Goal: Communication & Community: Answer question/provide support

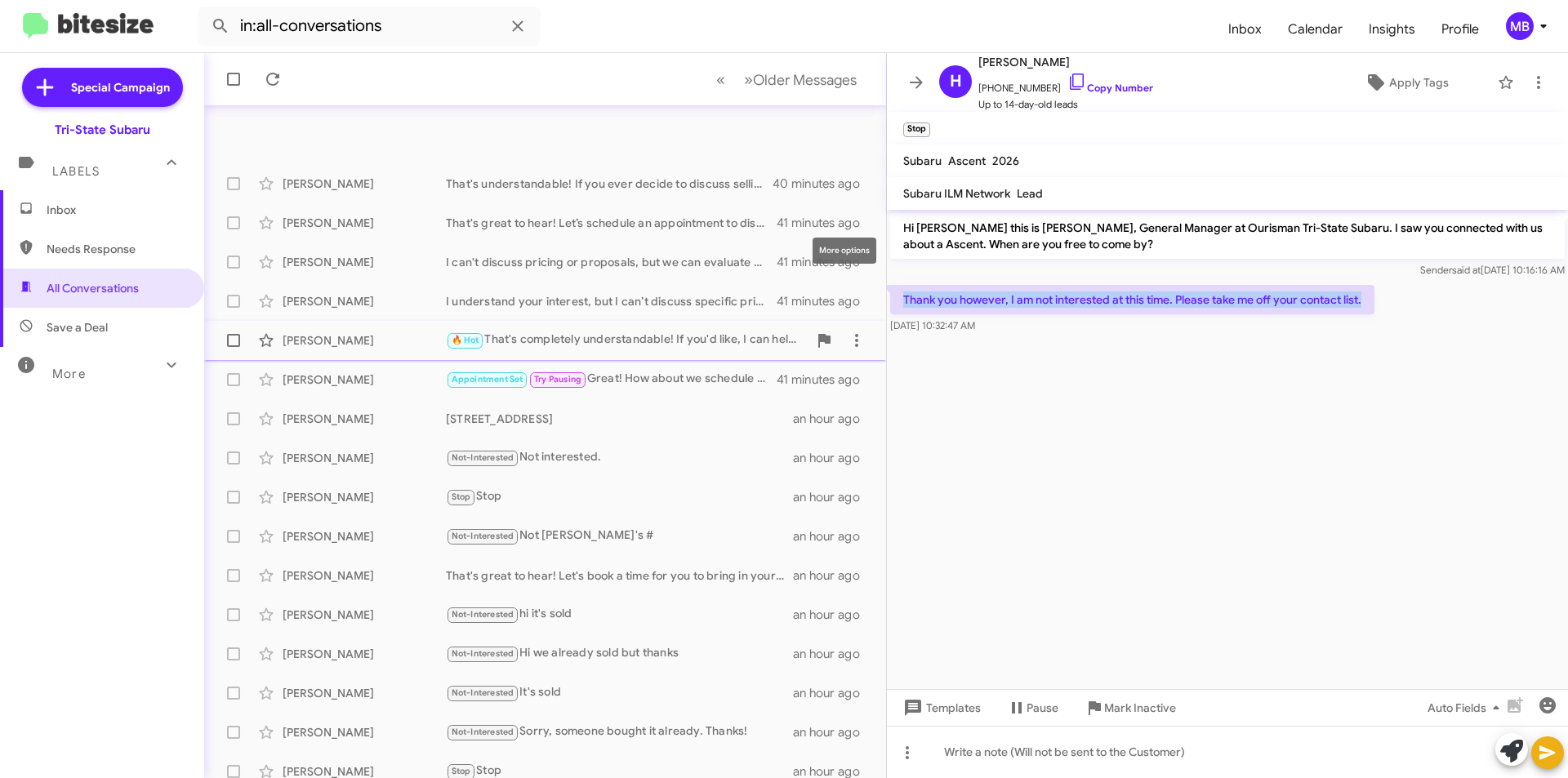
scroll to position [169, 0]
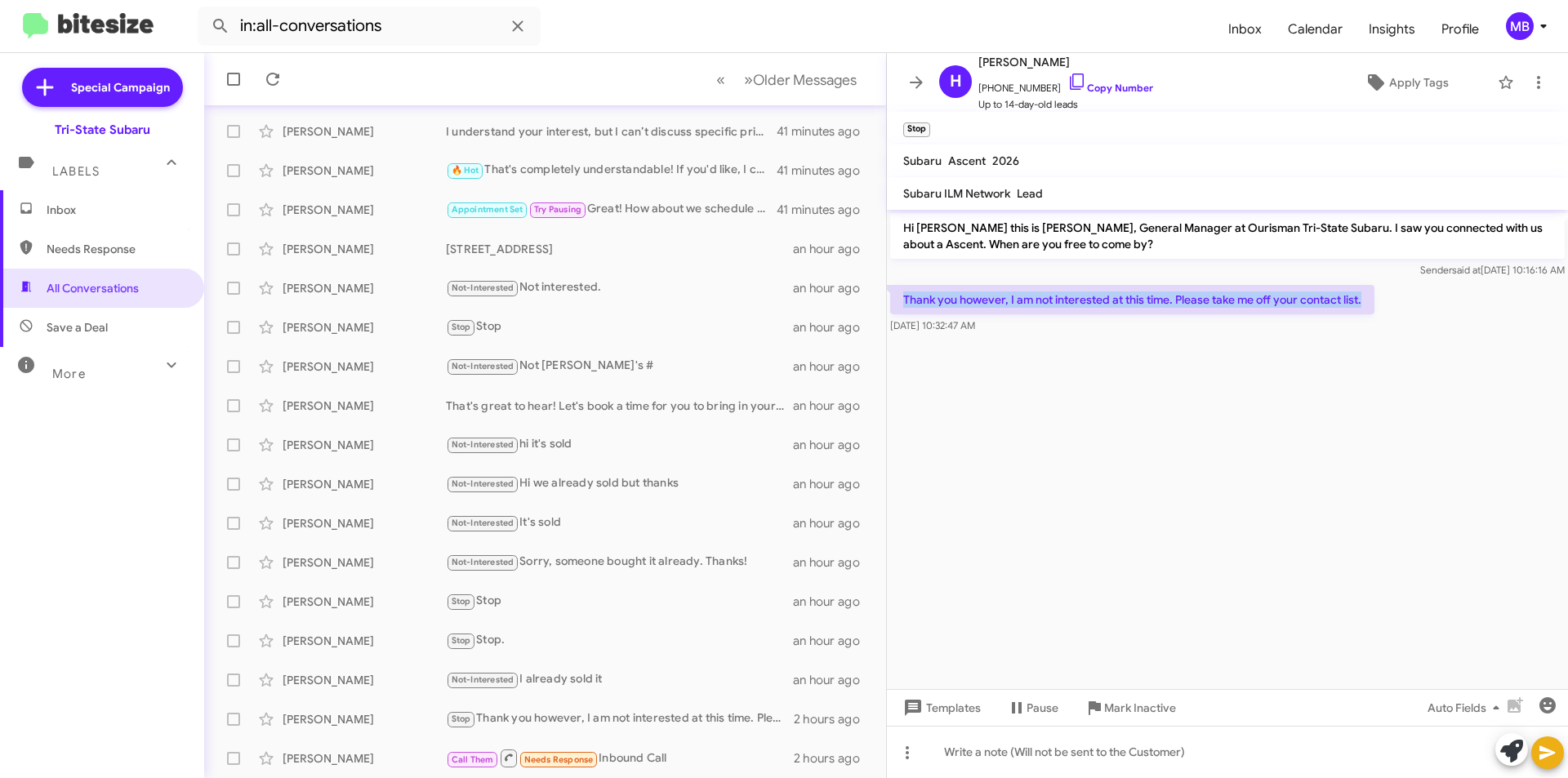
click at [138, 209] on span "Inbox" at bounding box center [116, 209] width 139 height 16
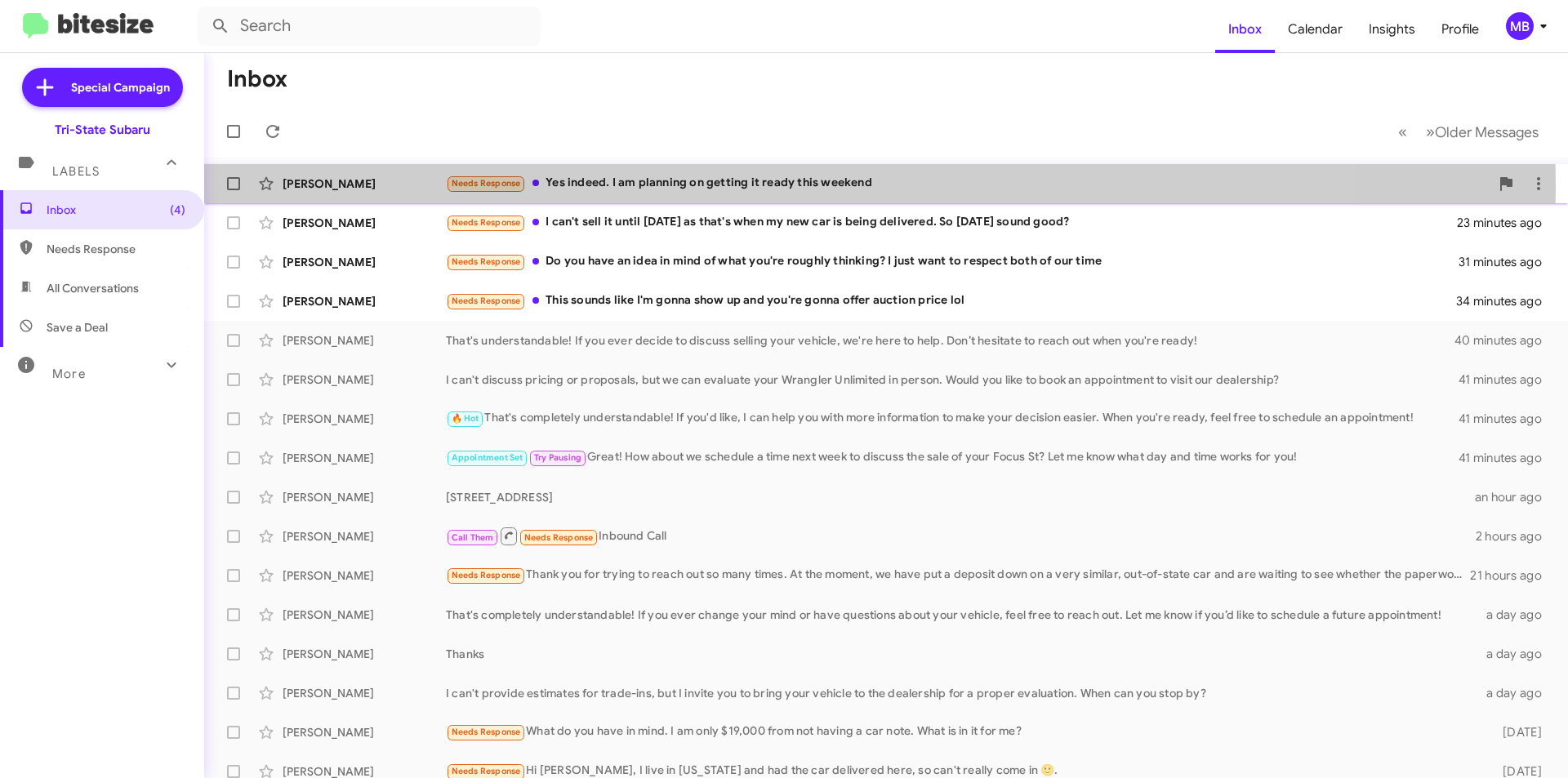
click at [626, 187] on div "Needs Response Yes indeed. I am planning on getting it ready this weekend" at bounding box center [968, 183] width 1044 height 19
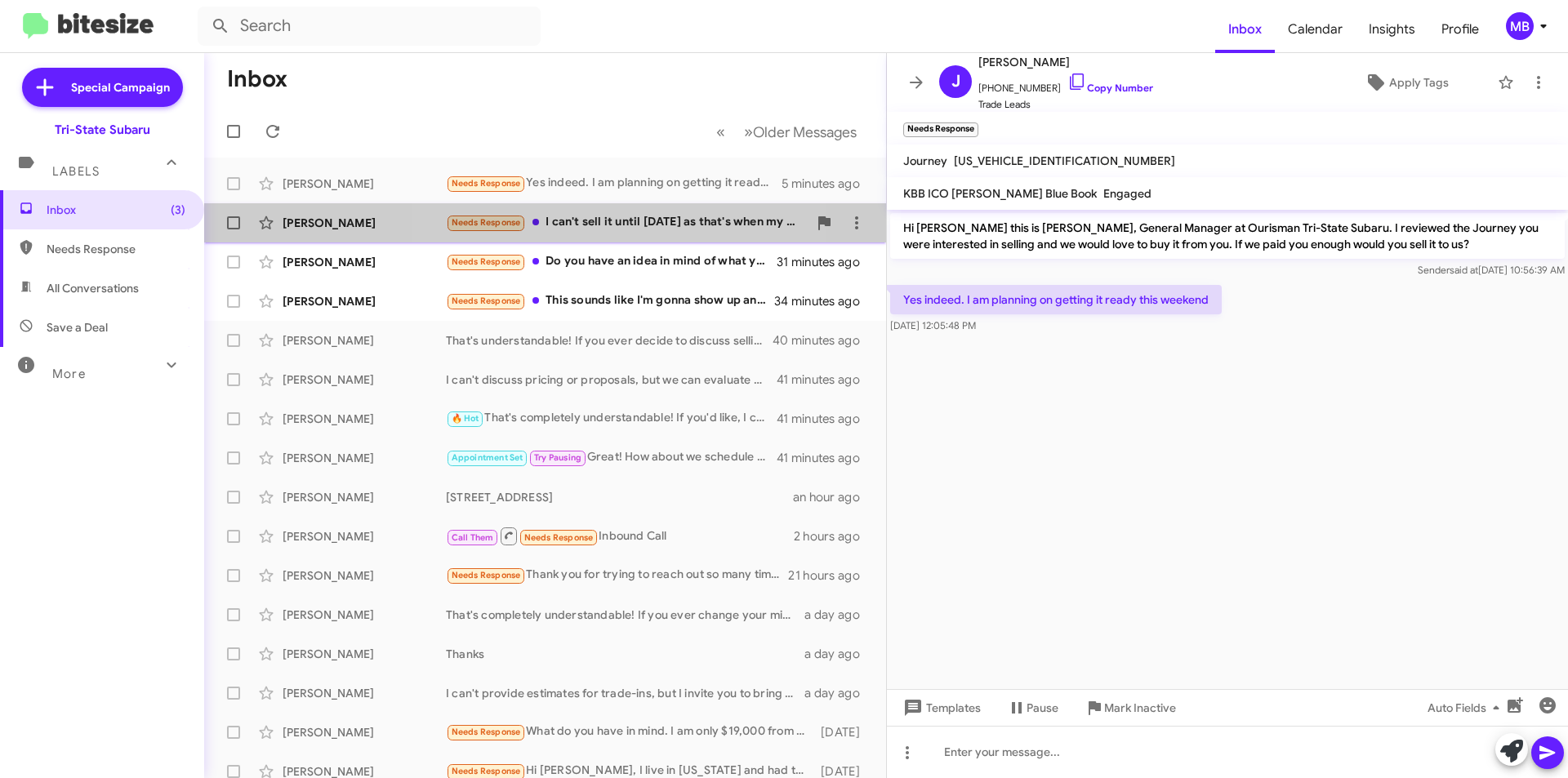
click at [617, 219] on div "Needs Response I can't sell it until [DATE] as that's when my new car is being …" at bounding box center [627, 222] width 362 height 19
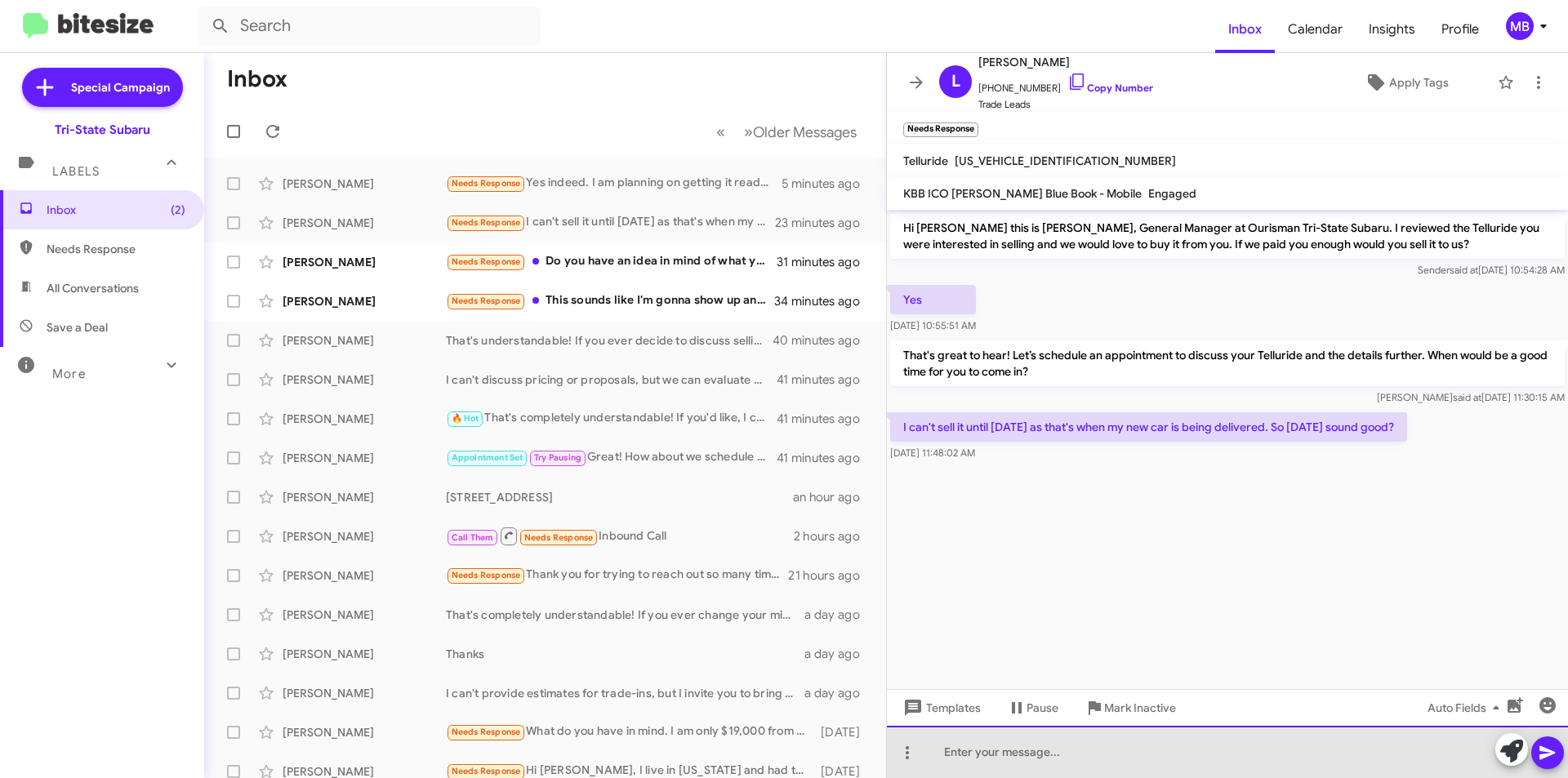
click at [1266, 753] on div at bounding box center [1227, 752] width 681 height 53
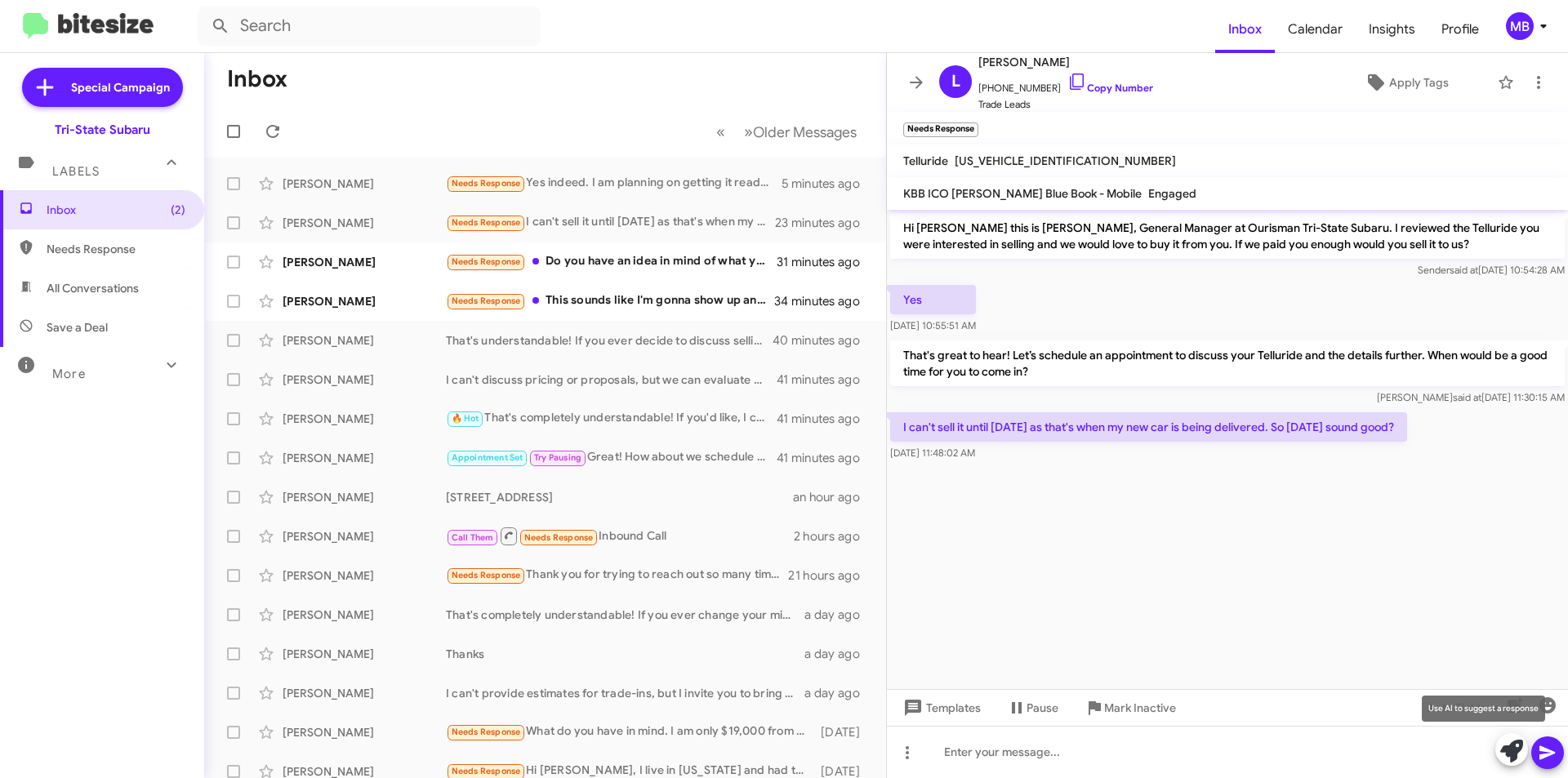
click at [1509, 757] on icon at bounding box center [1511, 750] width 23 height 23
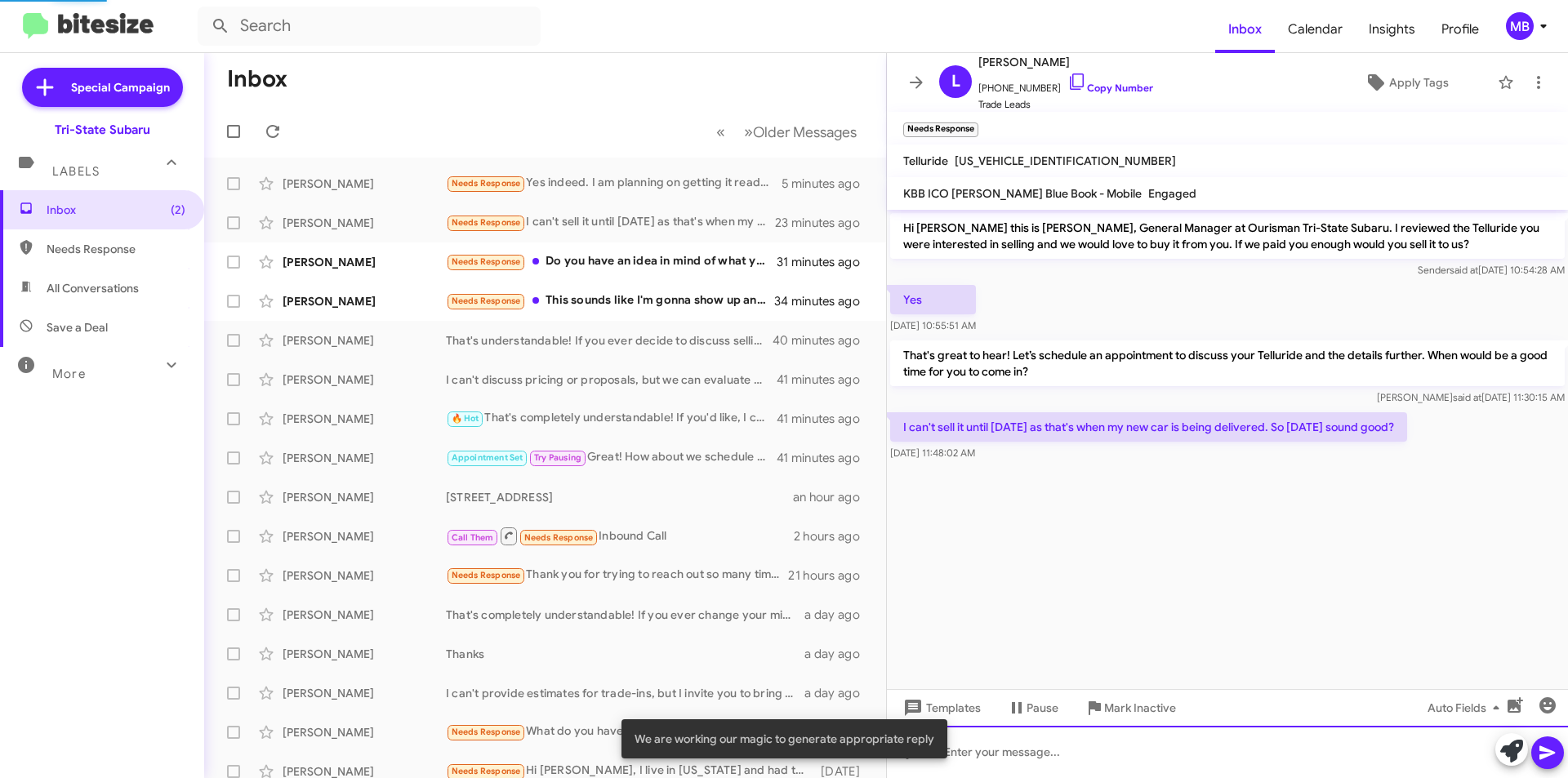
click at [1313, 754] on div at bounding box center [1227, 752] width 681 height 53
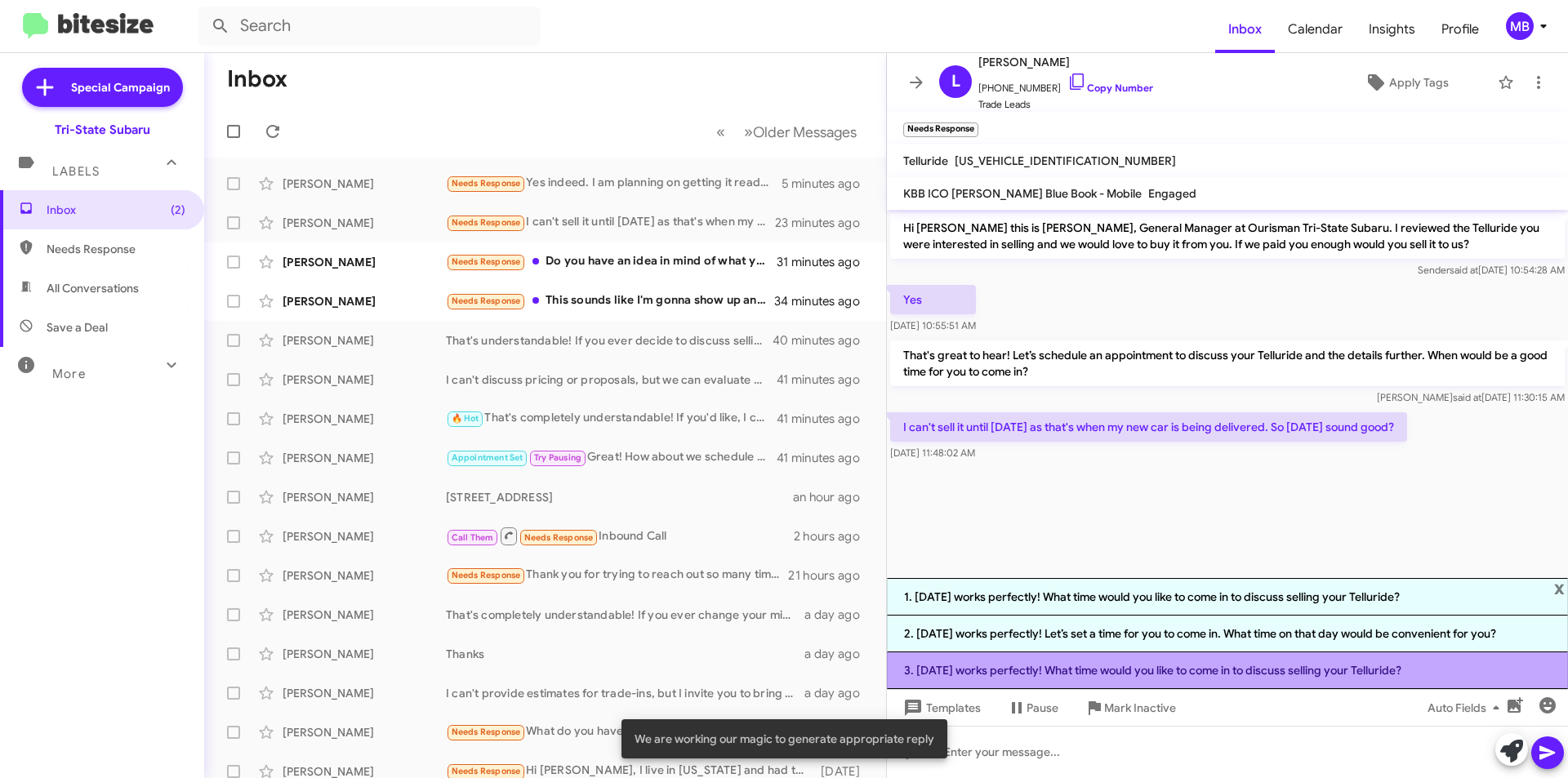
click at [1061, 675] on li "3. [DATE] works perfectly! What time would you like to come in to discuss selli…" at bounding box center [1227, 670] width 681 height 36
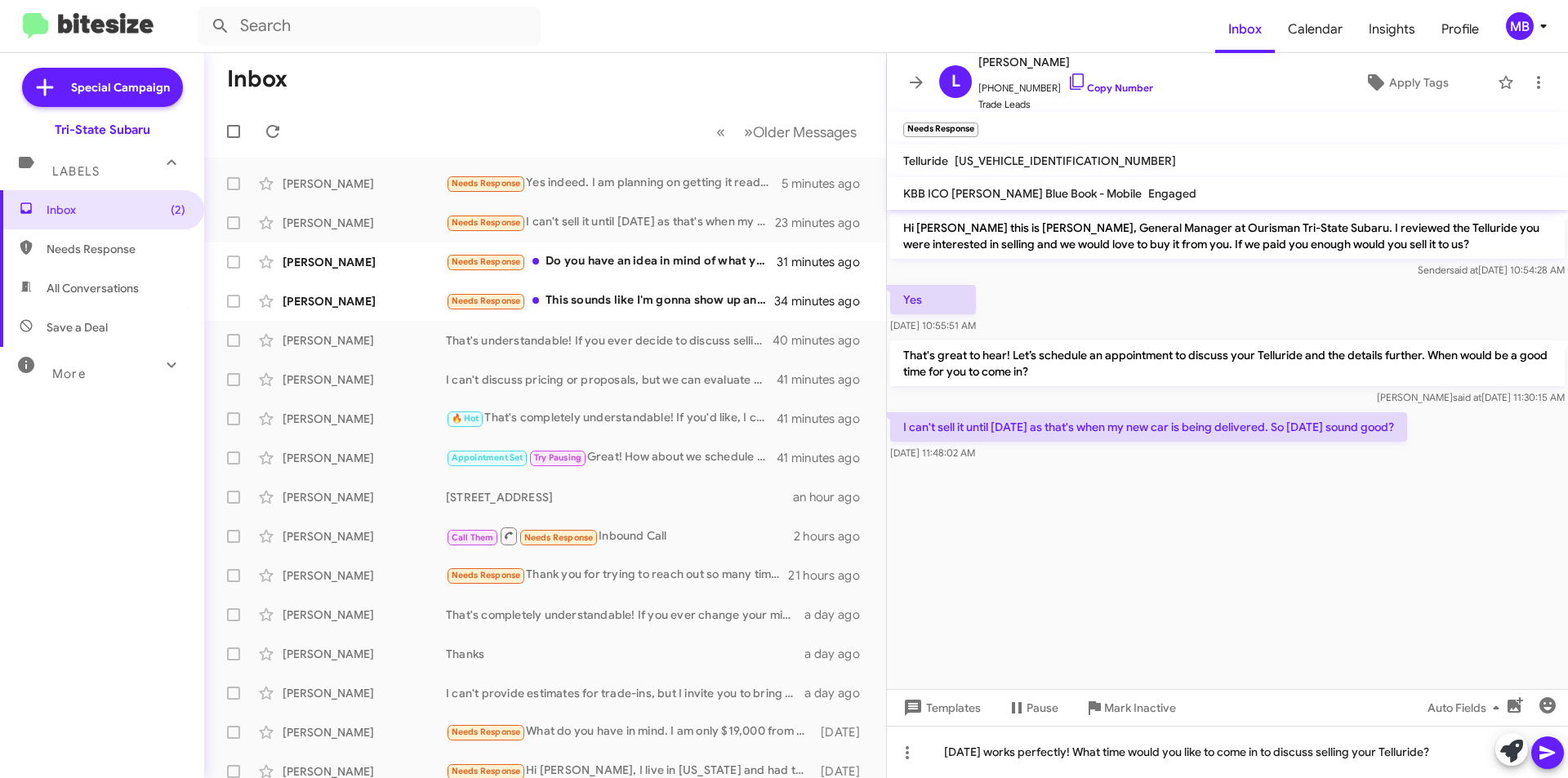
click at [1551, 754] on icon at bounding box center [1547, 753] width 15 height 14
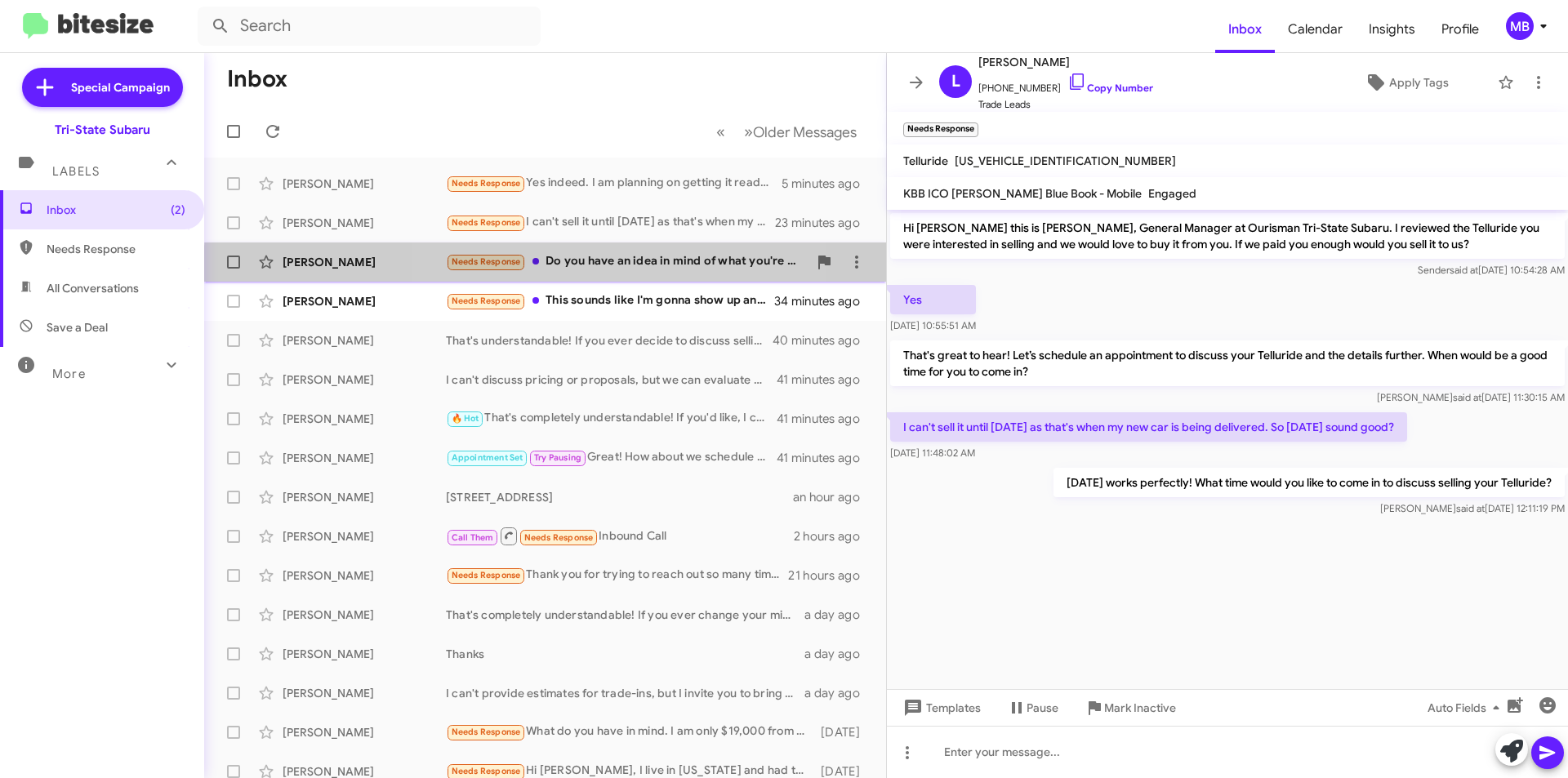
click at [573, 268] on div "Needs Response Do you have an idea in mind of what you're roughly thinking? I j…" at bounding box center [627, 262] width 362 height 19
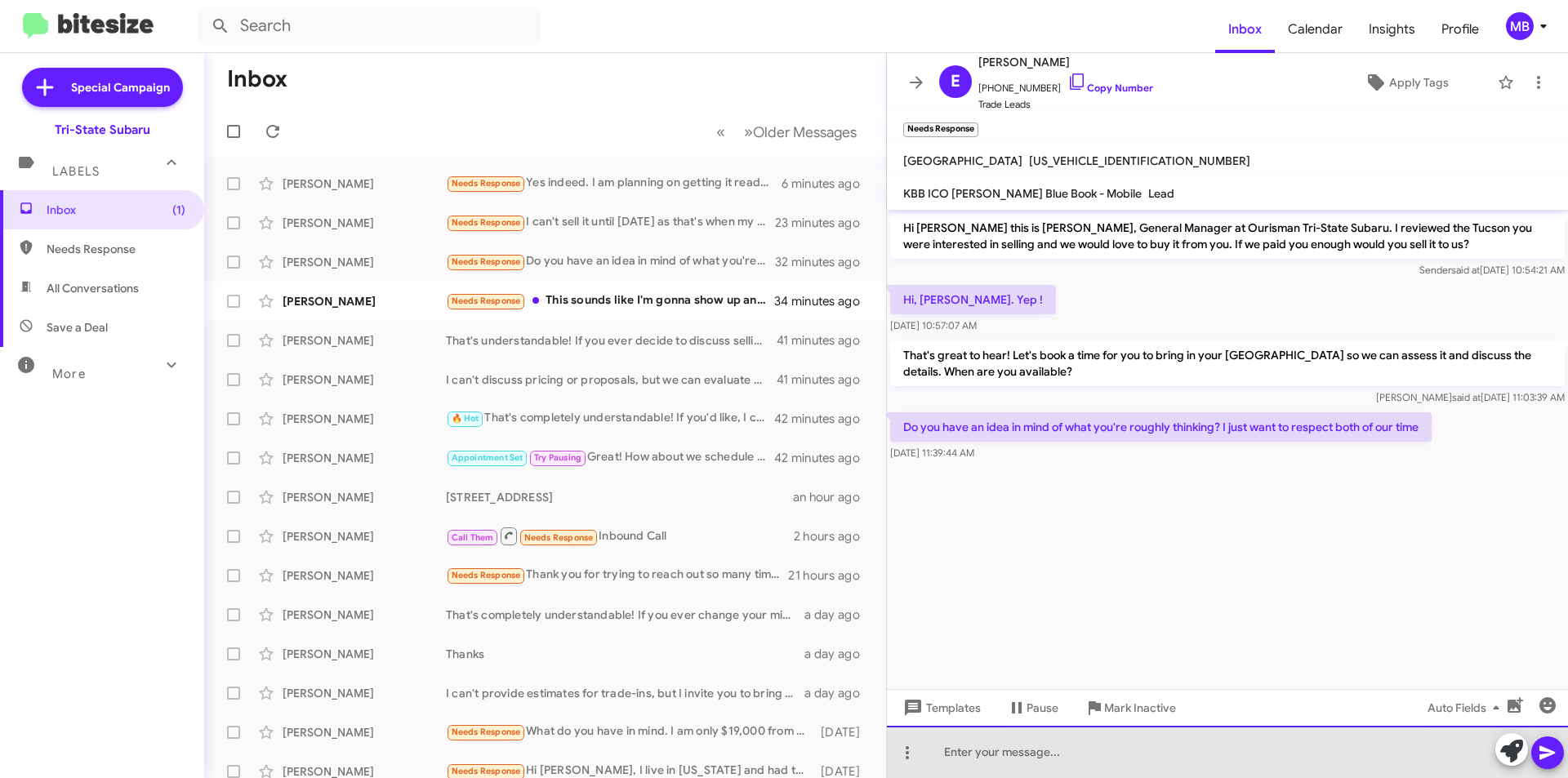
click at [1186, 764] on div at bounding box center [1227, 752] width 681 height 53
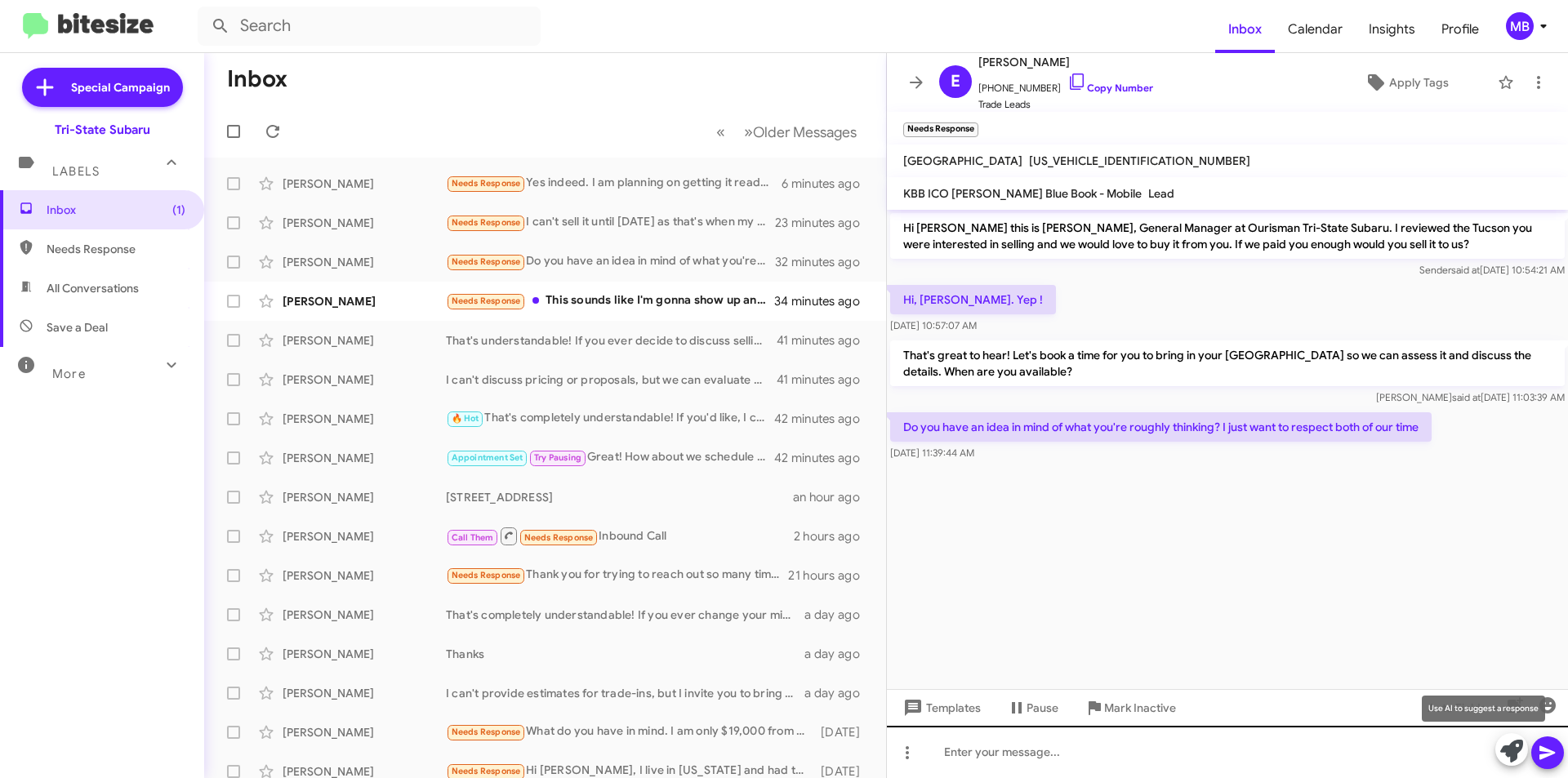
drag, startPoint x: 1515, startPoint y: 754, endPoint x: 1486, endPoint y: 757, distance: 29.2
click at [1515, 757] on icon at bounding box center [1511, 750] width 23 height 23
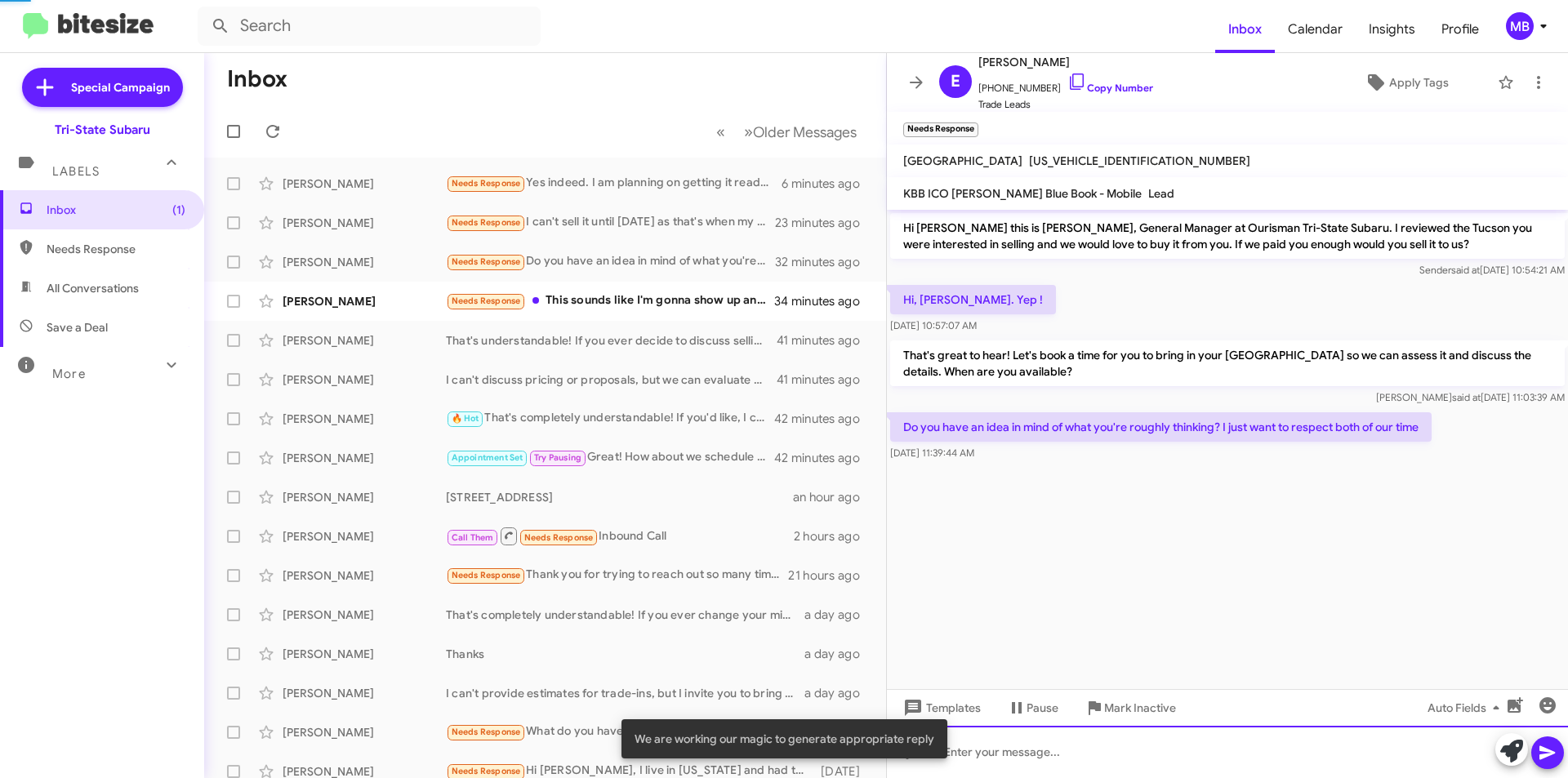
click at [1435, 759] on div at bounding box center [1227, 752] width 681 height 53
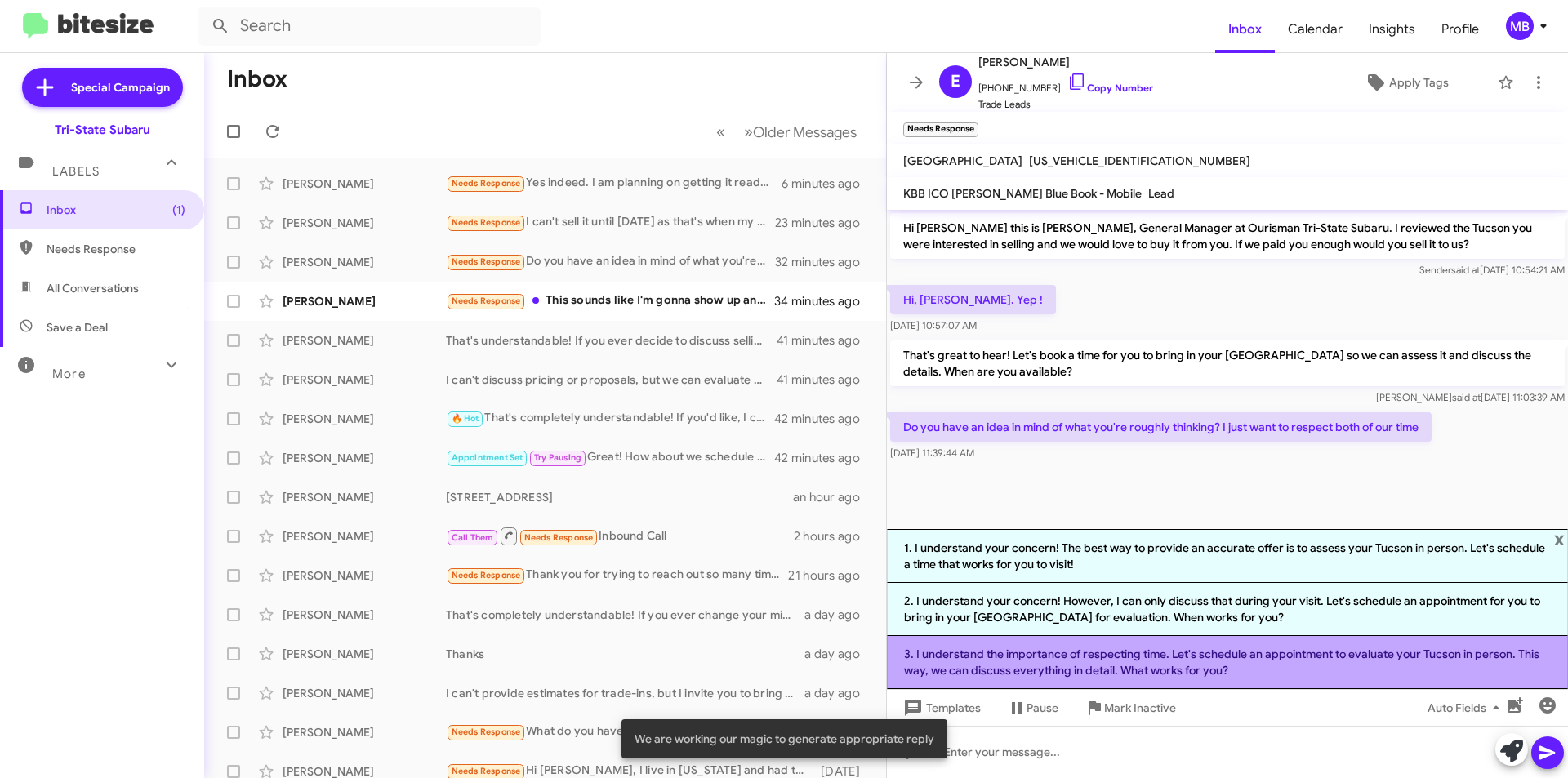
click at [1237, 662] on li "3. I understand the importance of respecting time. Let's schedule an appointmen…" at bounding box center [1227, 662] width 681 height 53
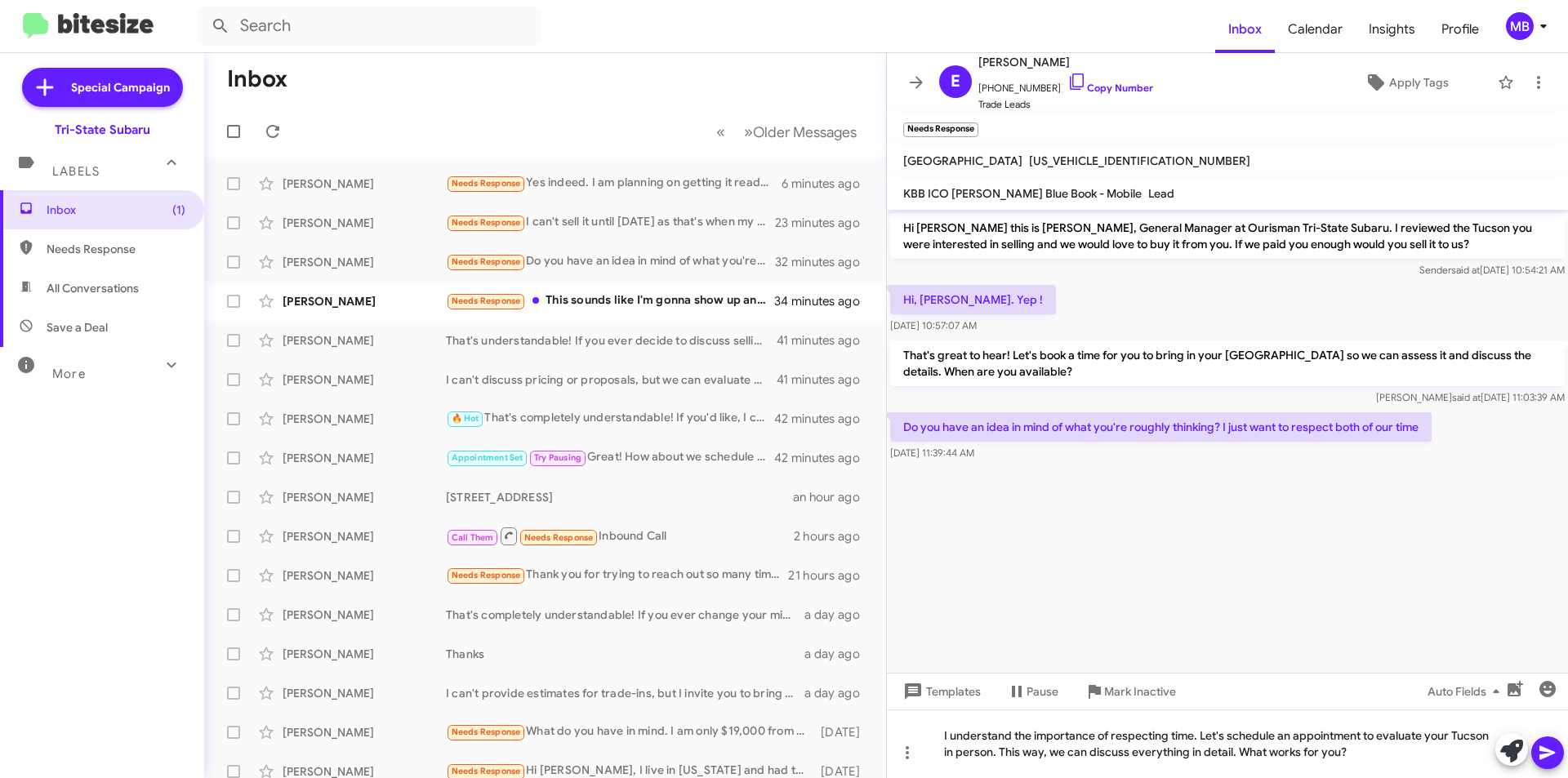
click at [1545, 753] on icon at bounding box center [1547, 752] width 20 height 19
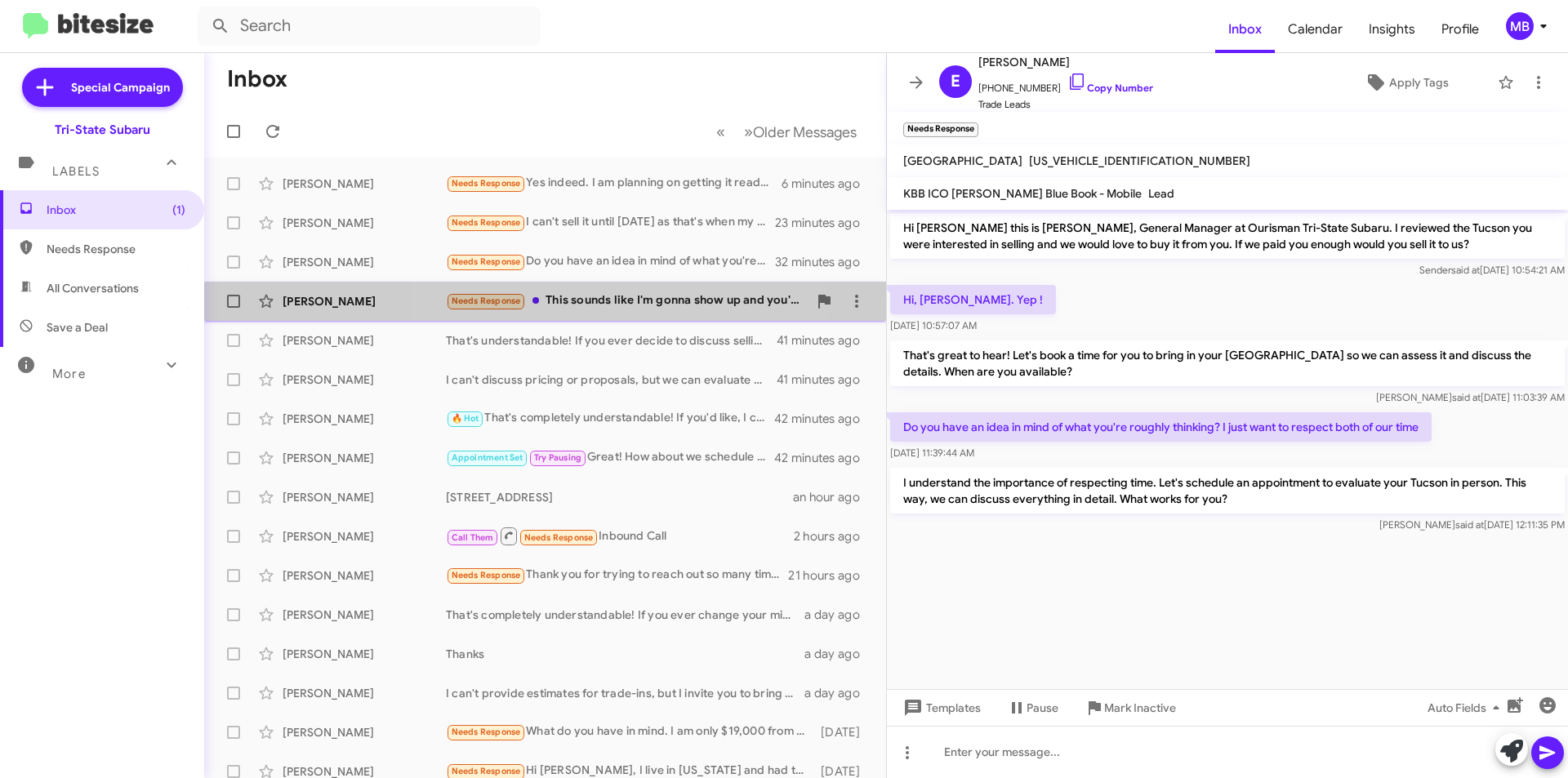
click at [579, 309] on div "Needs Response This sounds like I'm gonna show up and you're gonna offer auctio…" at bounding box center [627, 301] width 362 height 19
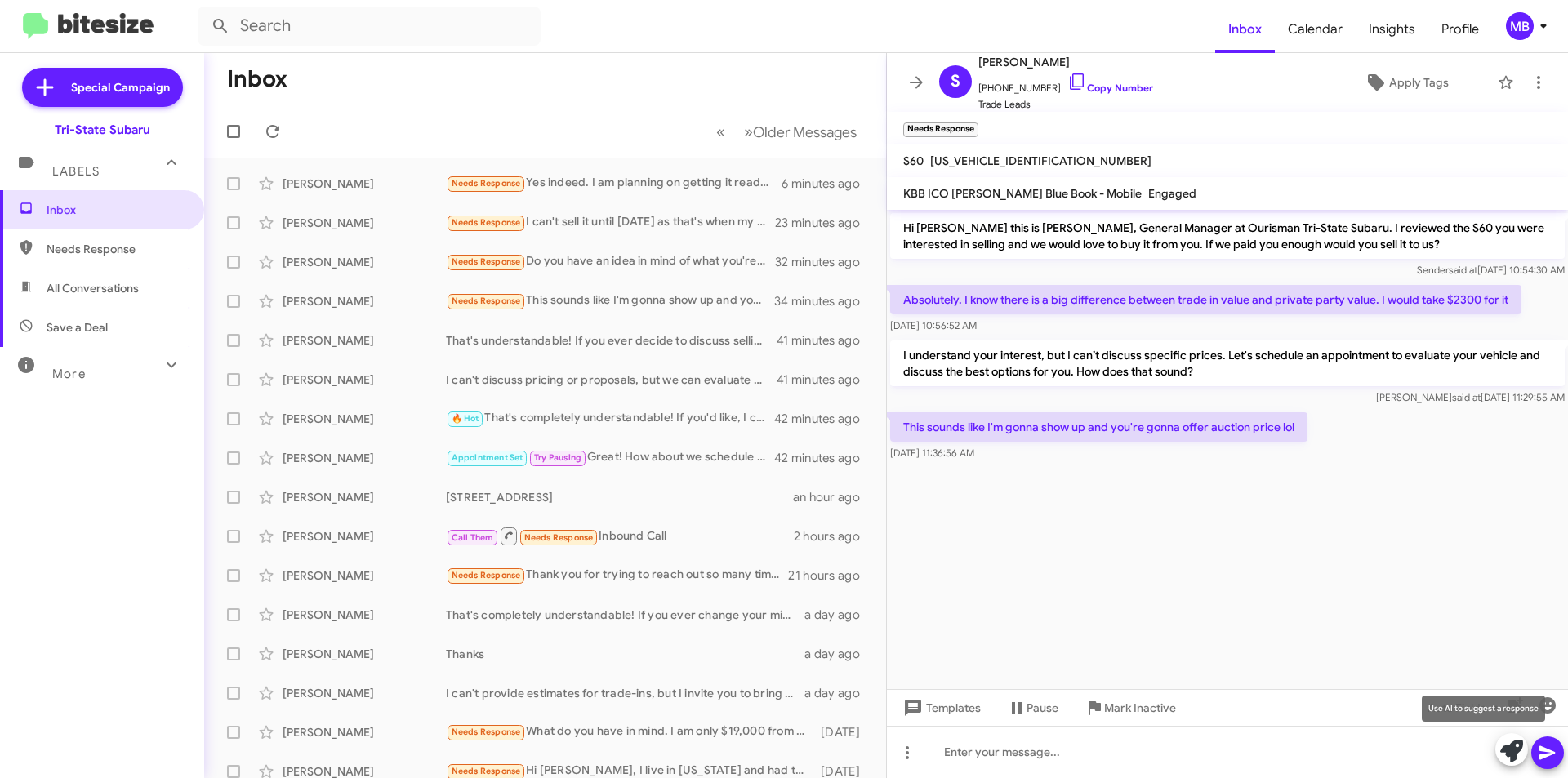
drag, startPoint x: 1500, startPoint y: 749, endPoint x: 1470, endPoint y: 744, distance: 30.4
click at [1497, 747] on button at bounding box center [1511, 749] width 33 height 33
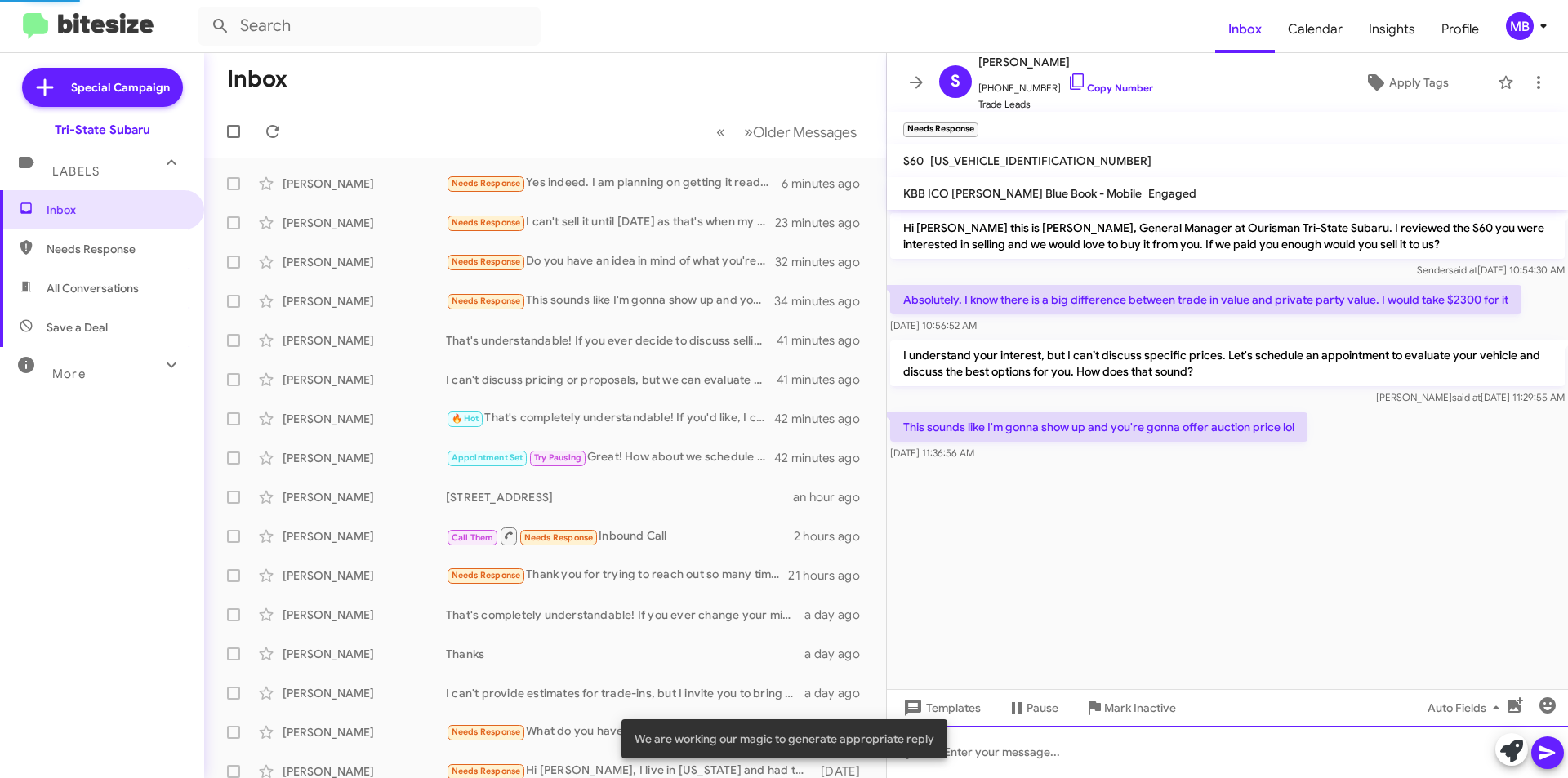
click at [1385, 756] on div at bounding box center [1227, 752] width 681 height 53
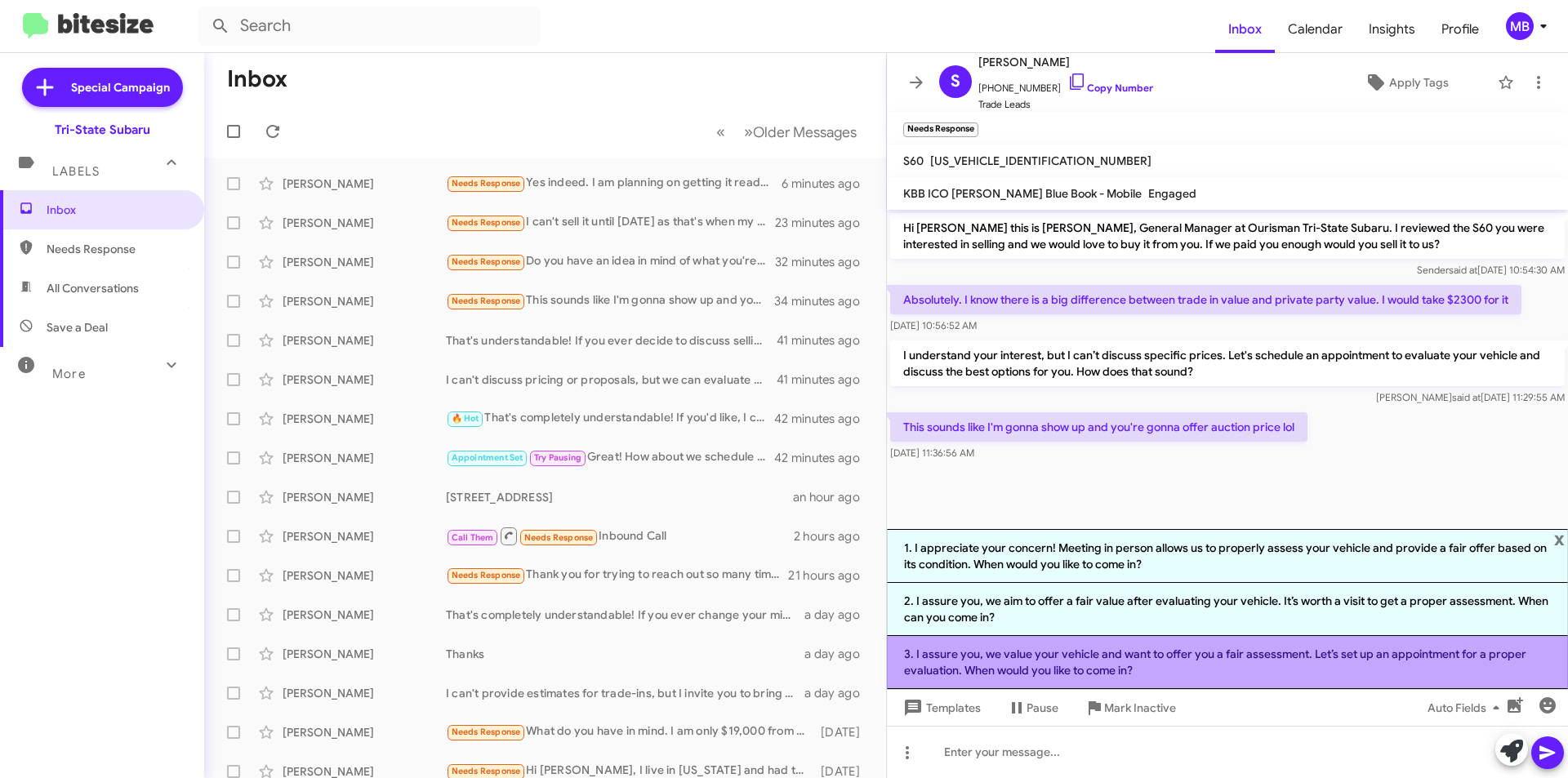
click at [1392, 670] on li "3. I assure you, we value your vehicle and want to offer you a fair assessment.…" at bounding box center [1227, 662] width 681 height 53
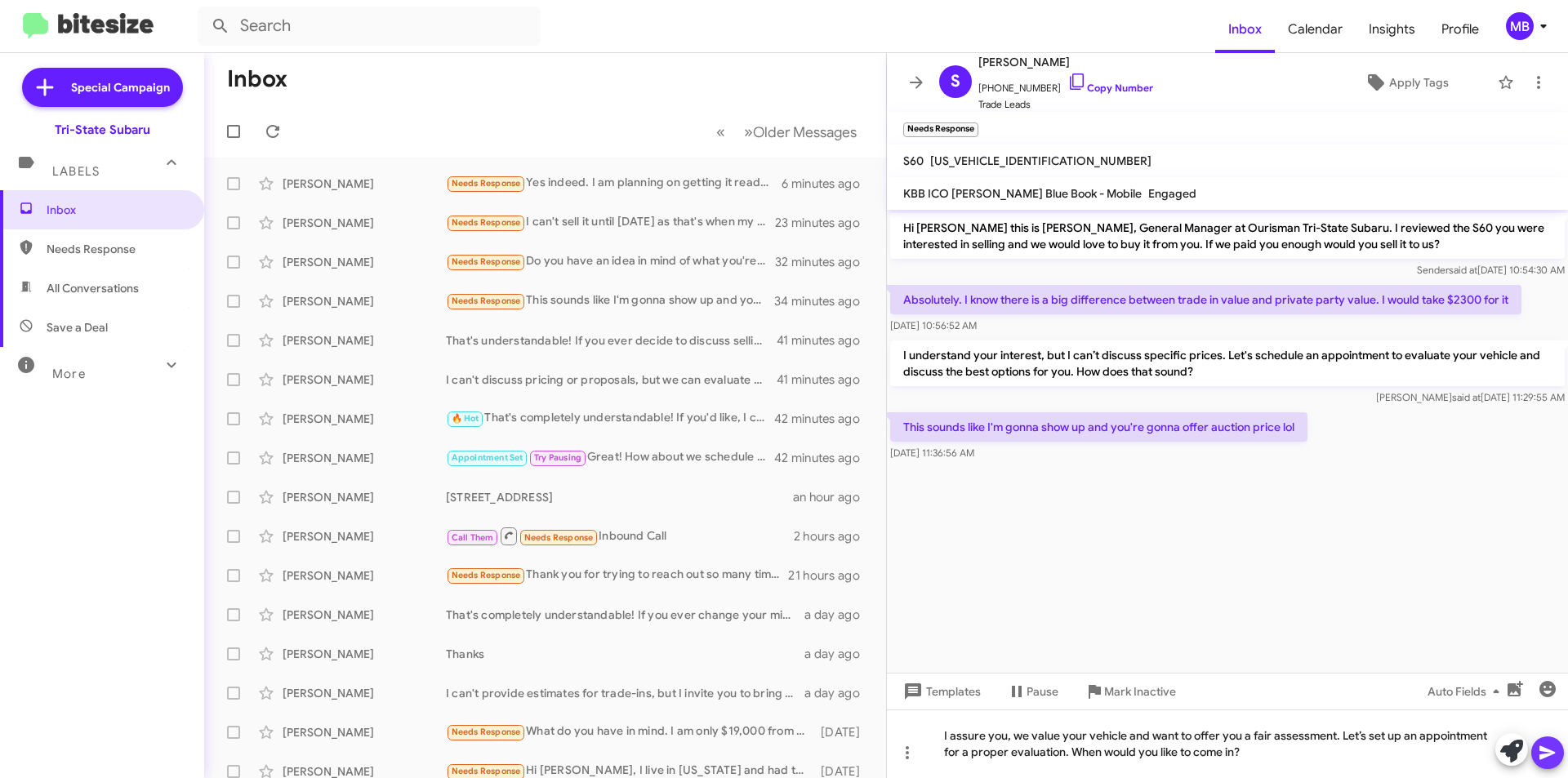
click at [1552, 757] on icon at bounding box center [1547, 752] width 20 height 19
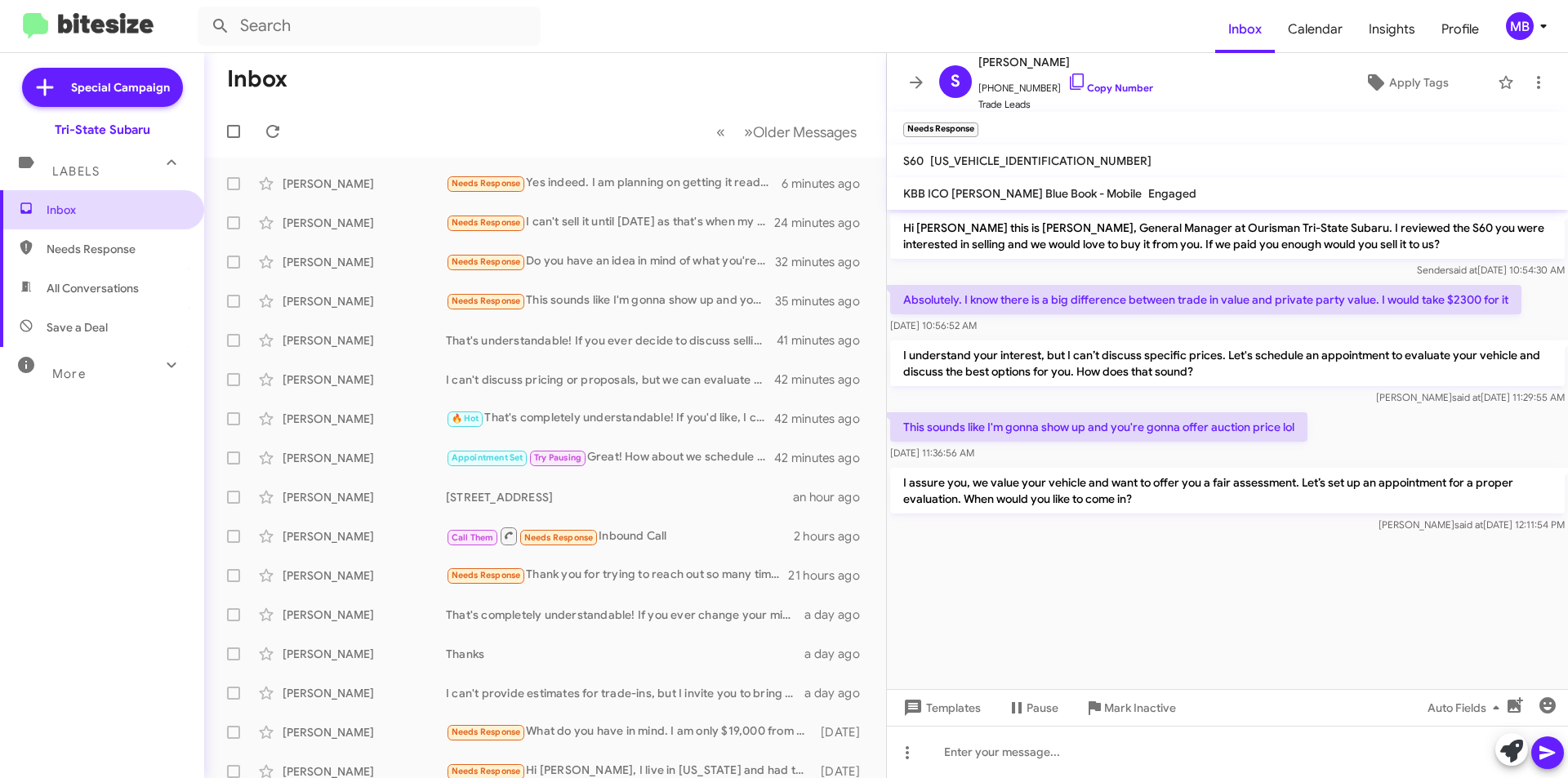
click at [136, 203] on span "Inbox" at bounding box center [116, 209] width 139 height 16
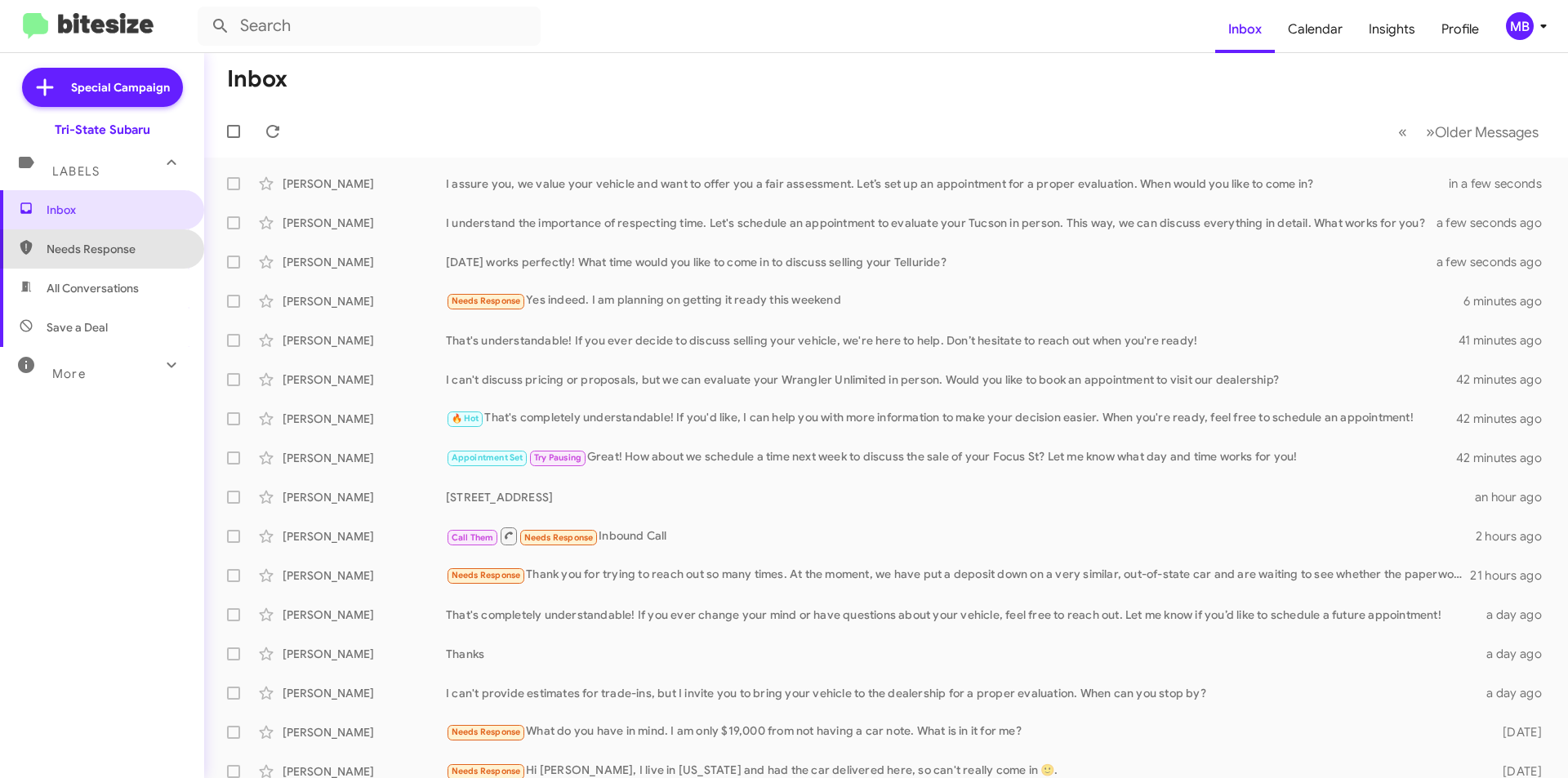
click at [142, 248] on span "Needs Response" at bounding box center [116, 248] width 139 height 16
type input "in:needs-response"
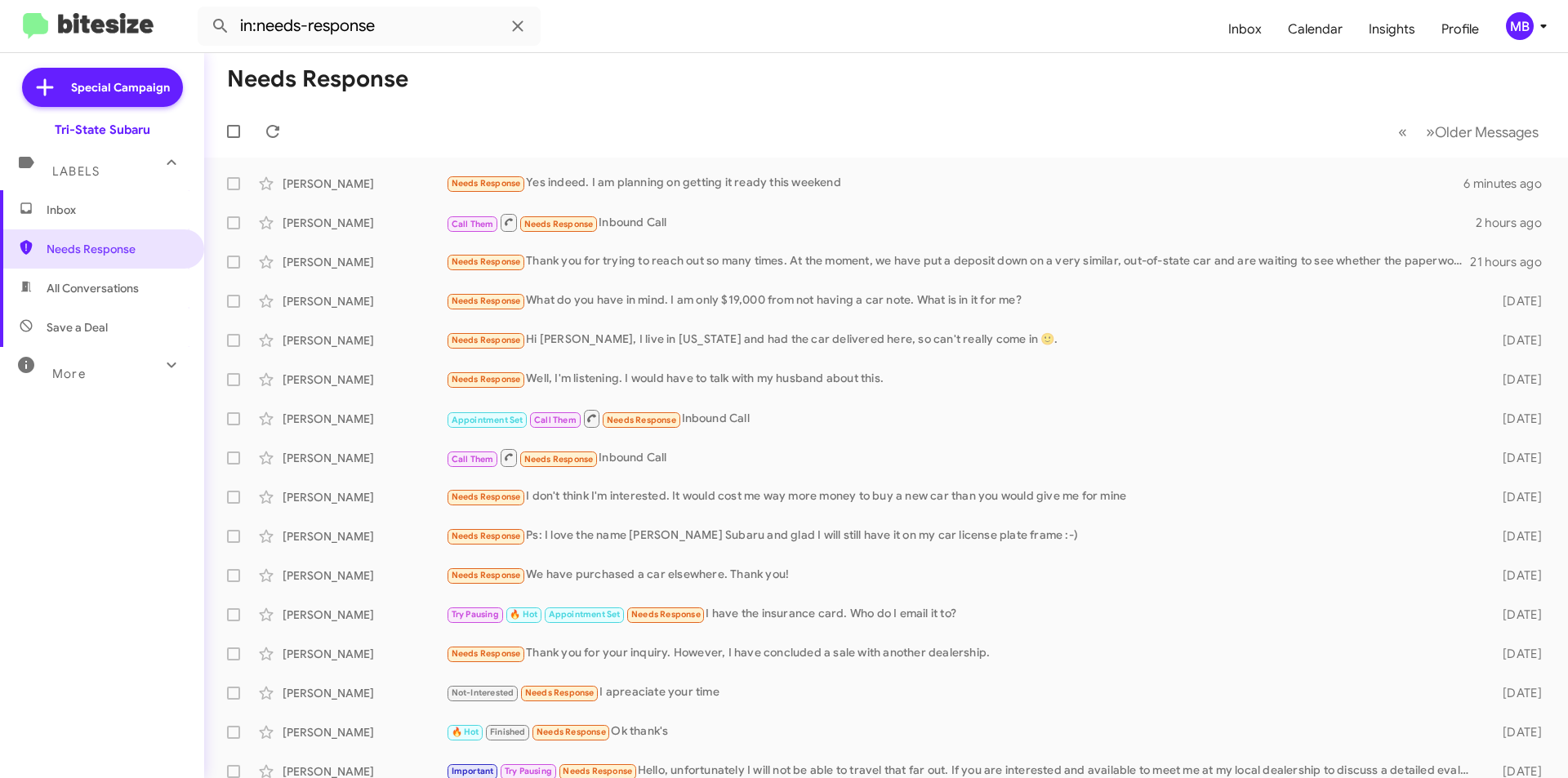
click at [137, 208] on span "Inbox" at bounding box center [116, 209] width 139 height 16
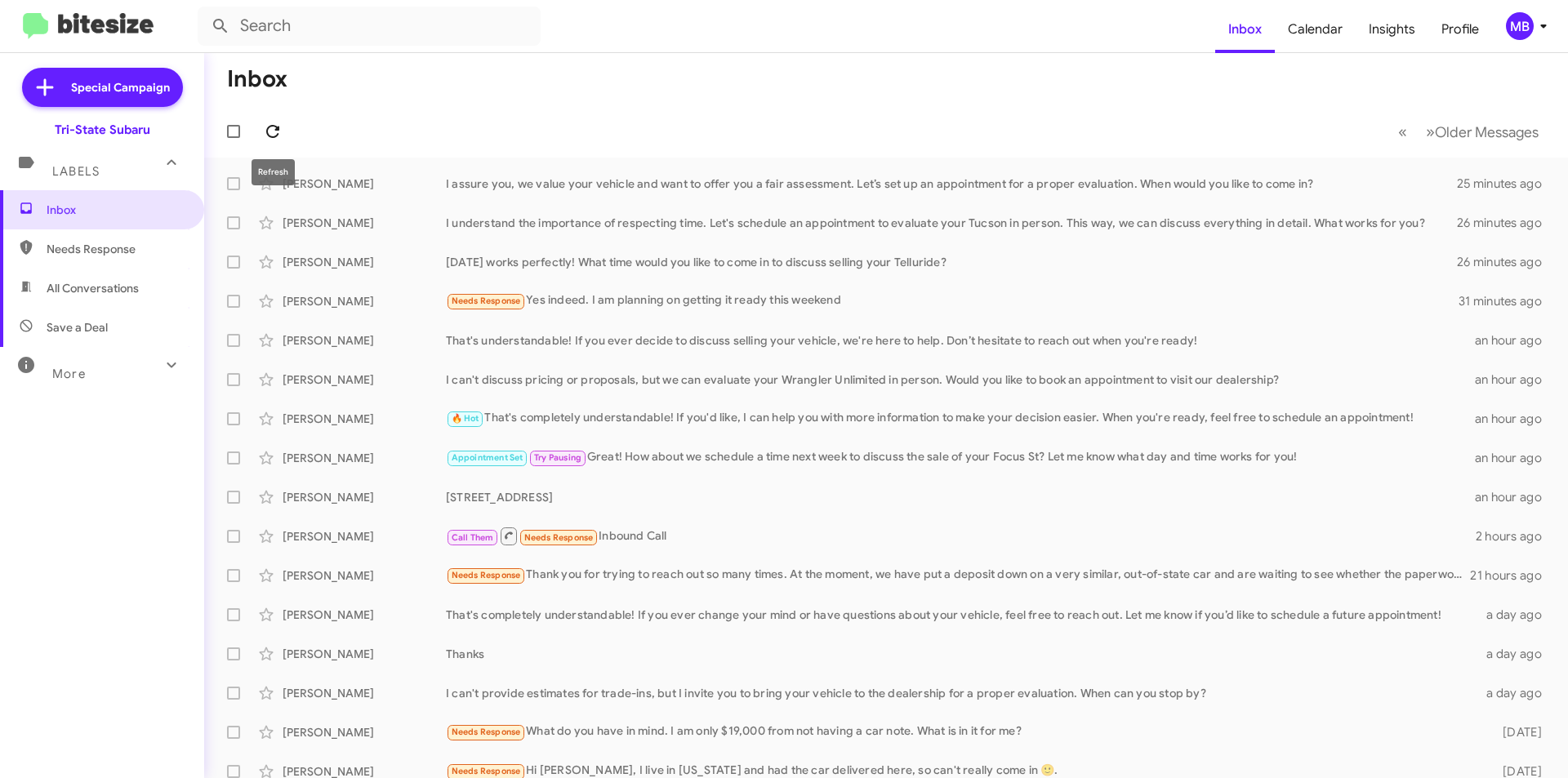
click at [275, 141] on button at bounding box center [272, 131] width 33 height 33
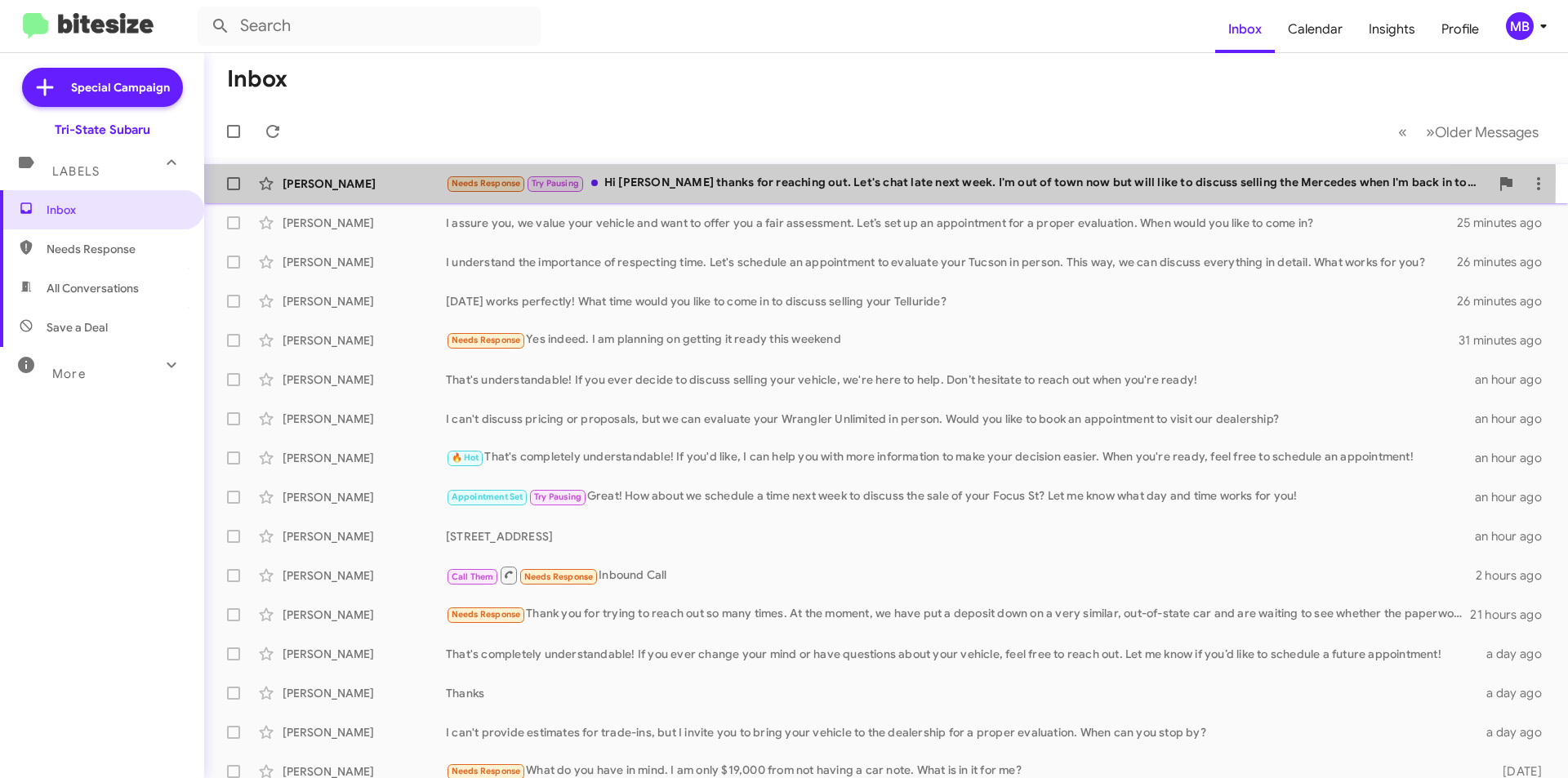
click at [362, 176] on div "[PERSON_NAME]" at bounding box center [364, 183] width 164 height 16
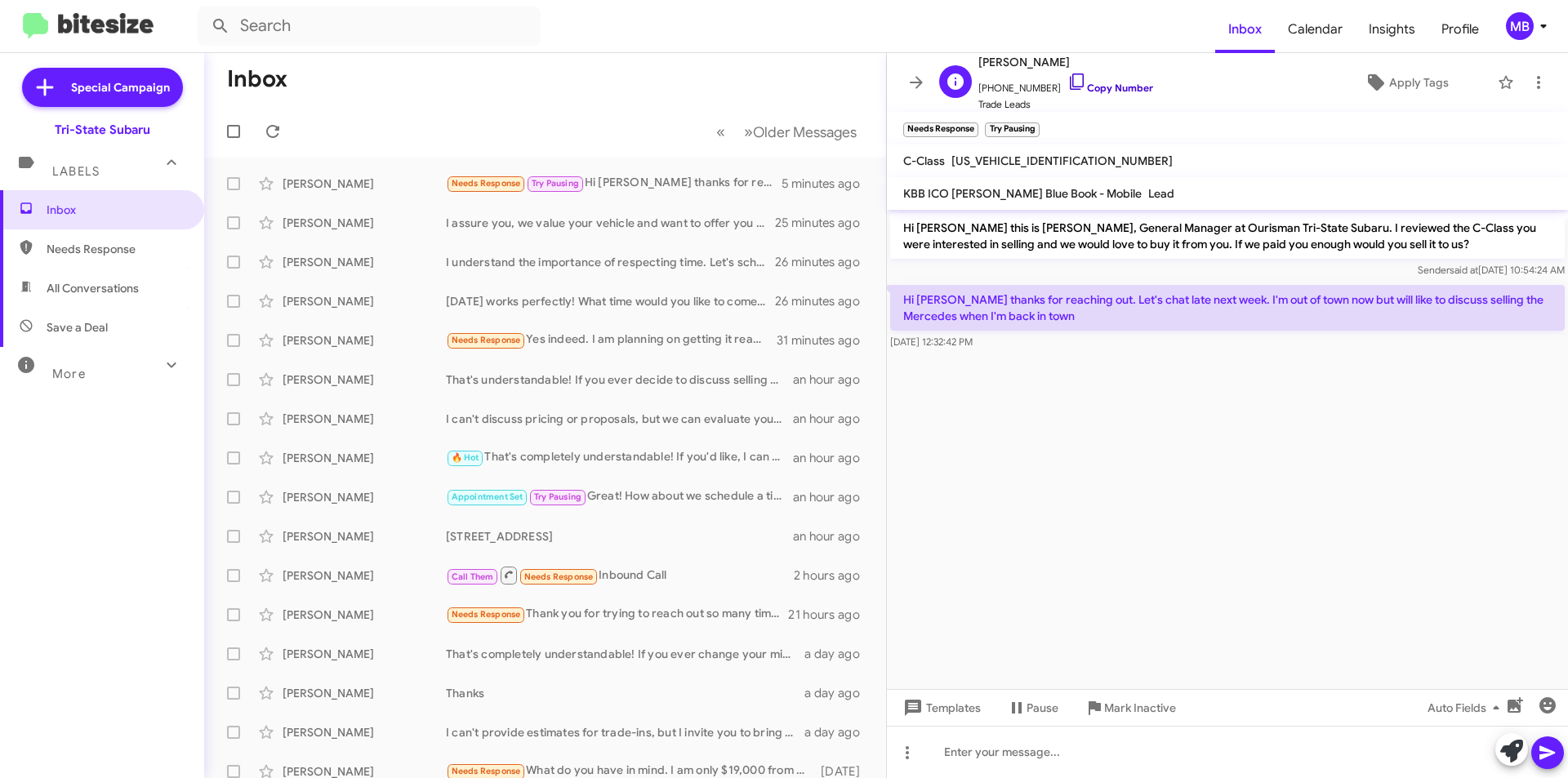
click at [1103, 83] on link "Copy Number" at bounding box center [1110, 87] width 86 height 12
